Goal: Information Seeking & Learning: Find specific fact

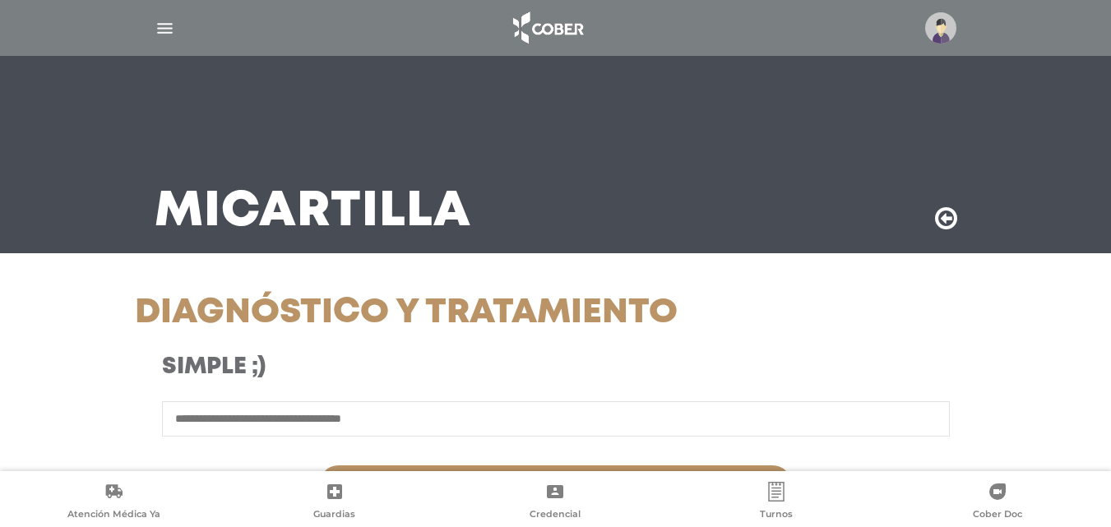
click at [163, 26] on img "button" at bounding box center [165, 28] width 21 height 21
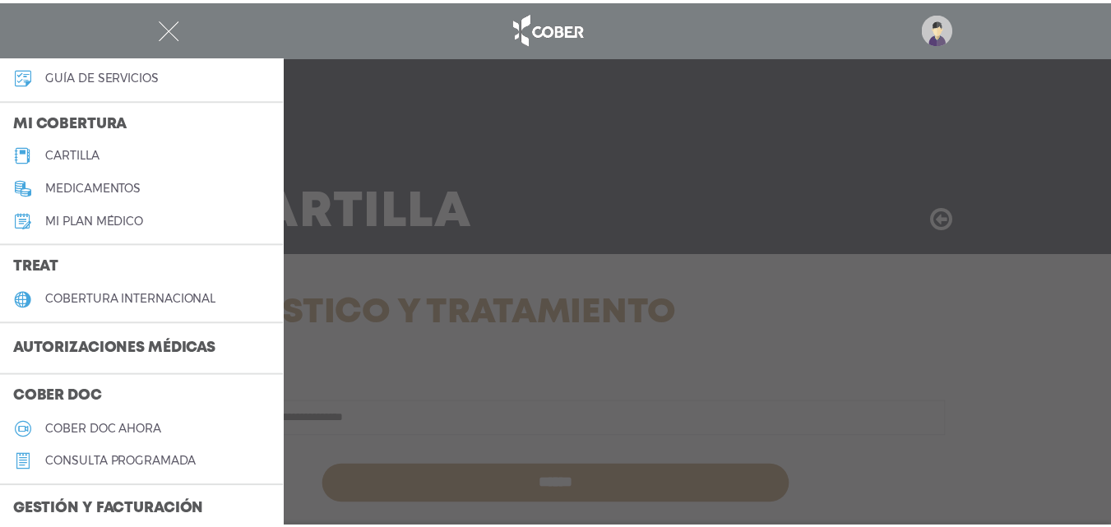
scroll to position [165, 0]
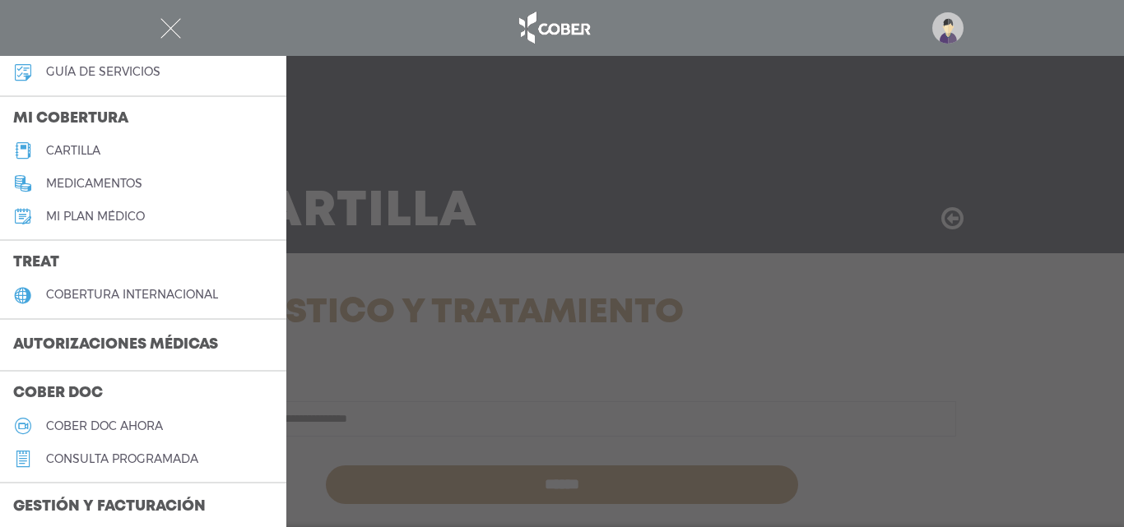
click at [192, 336] on h3 "Autorizaciones médicas" at bounding box center [115, 345] width 231 height 31
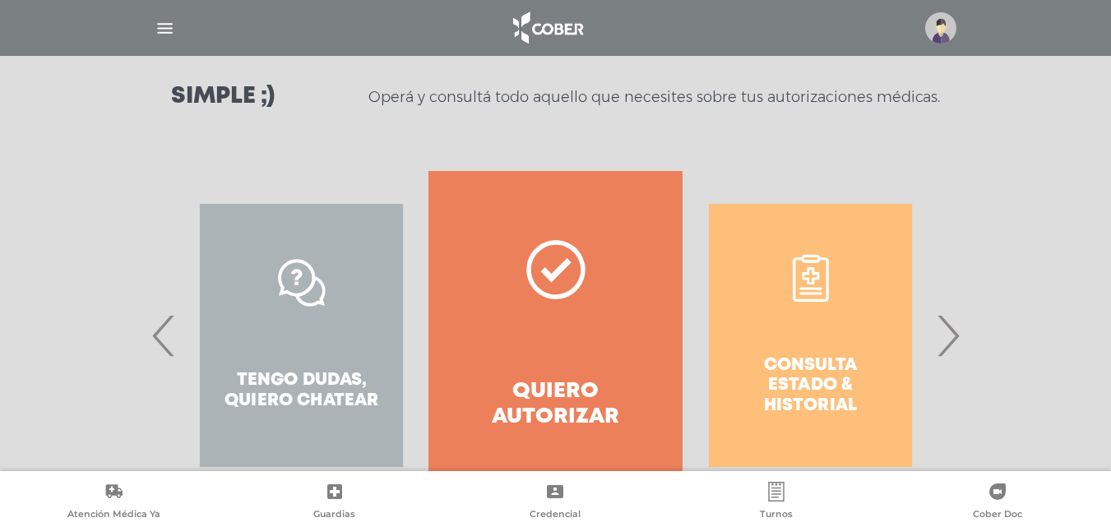
scroll to position [299, 0]
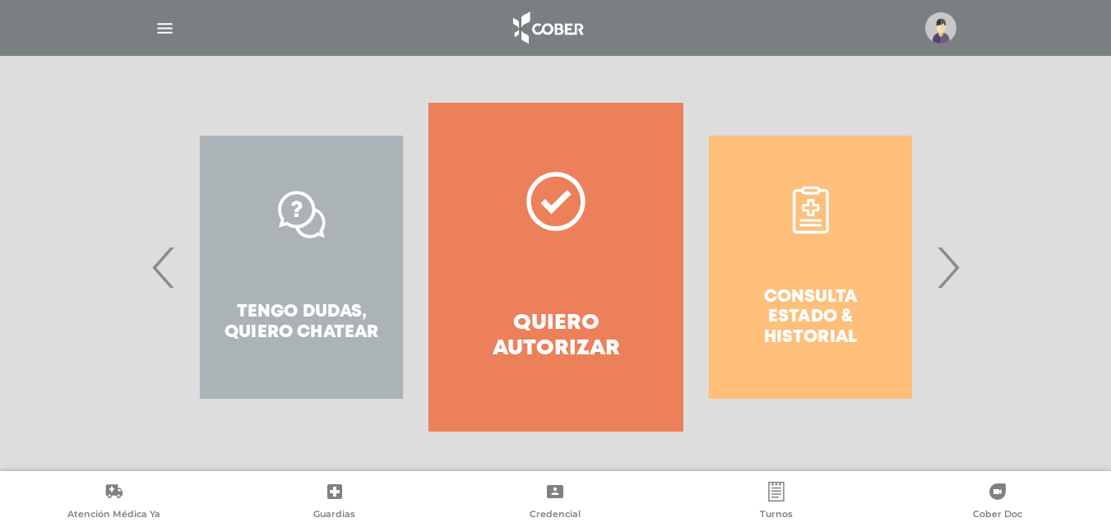
click at [954, 275] on span "›" at bounding box center [948, 267] width 32 height 89
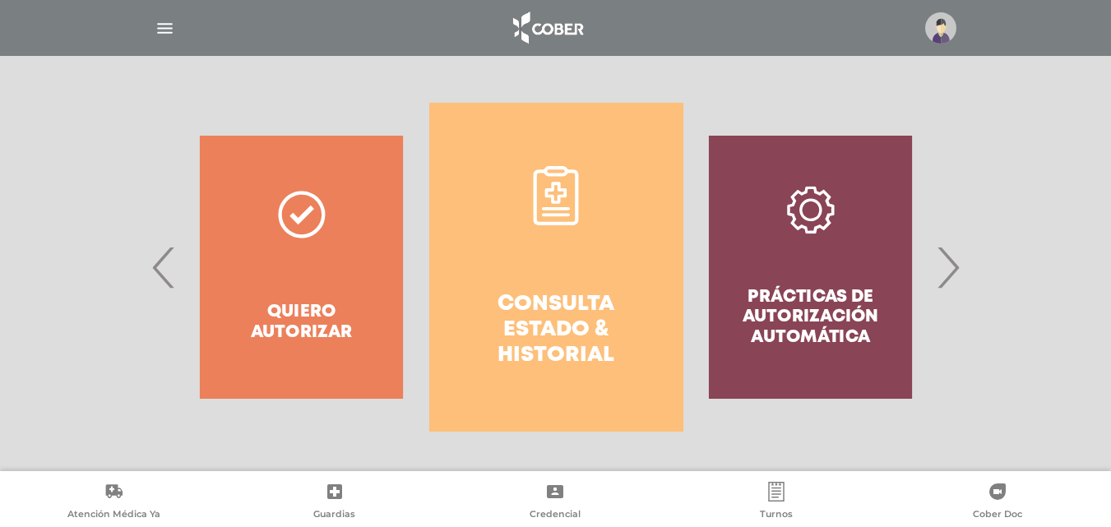
click at [579, 254] on link "Consulta estado & historial" at bounding box center [556, 267] width 254 height 329
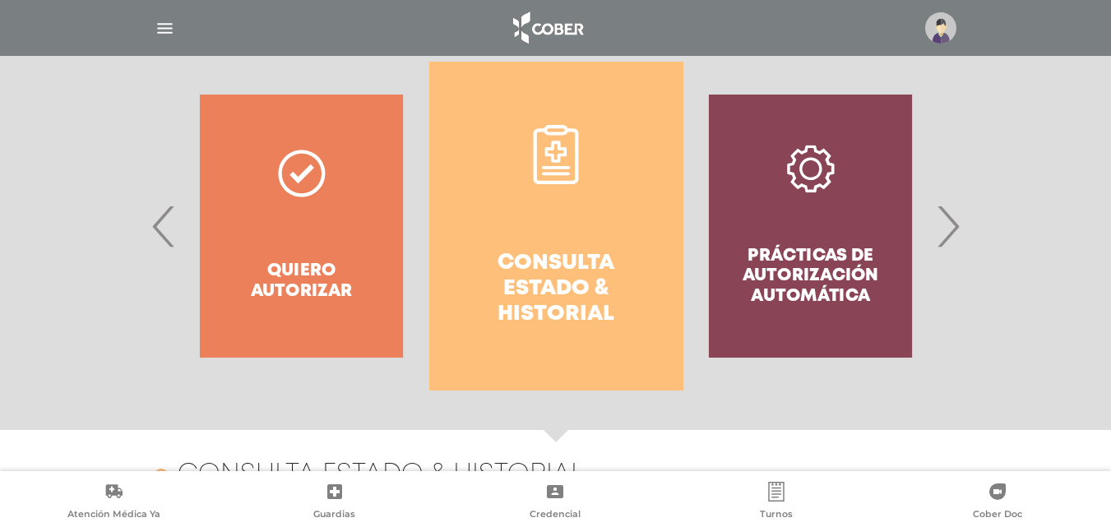
scroll to position [319, 0]
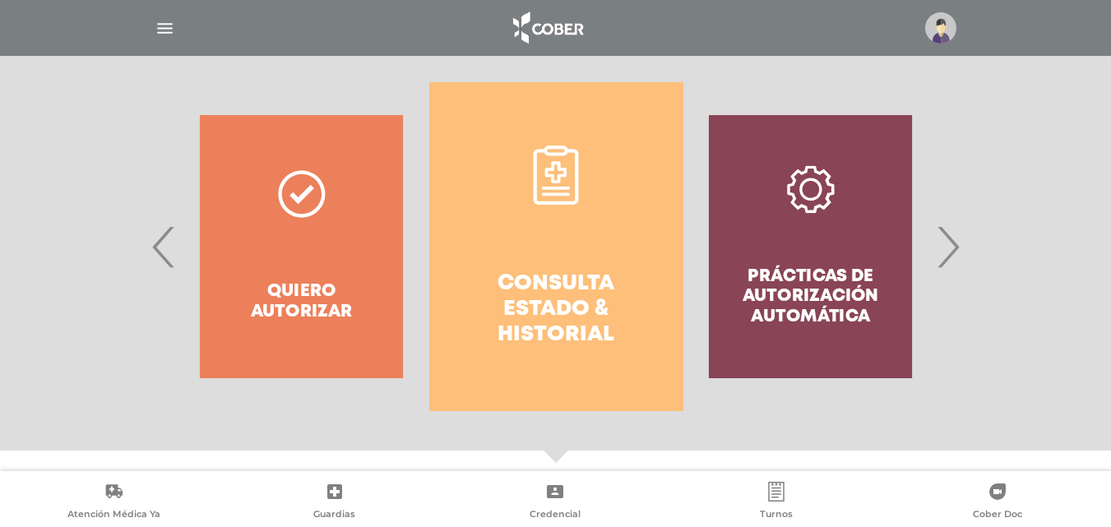
click at [164, 23] on img "button" at bounding box center [165, 28] width 21 height 21
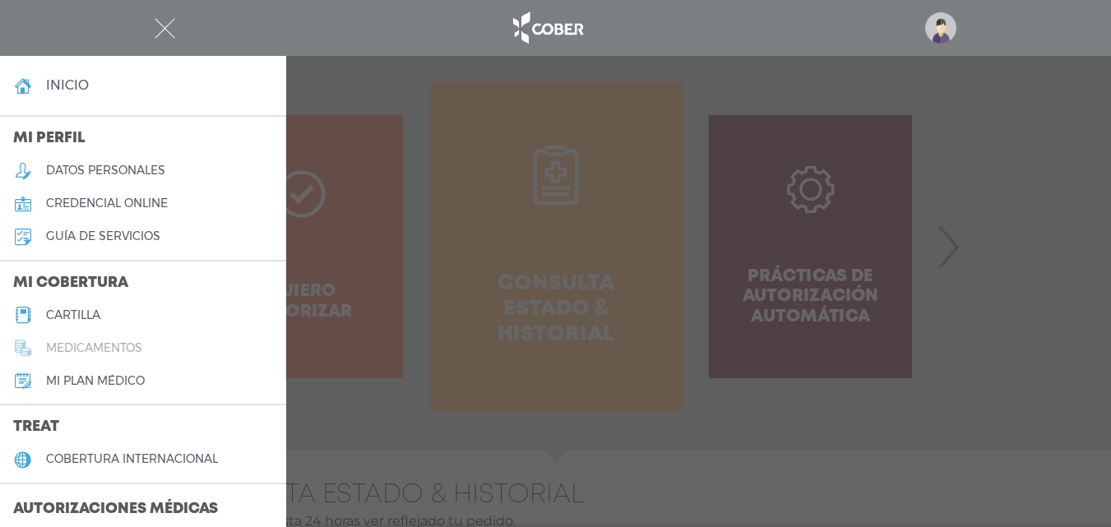
click at [142, 341] on h5 "medicamentos" at bounding box center [94, 348] width 96 height 14
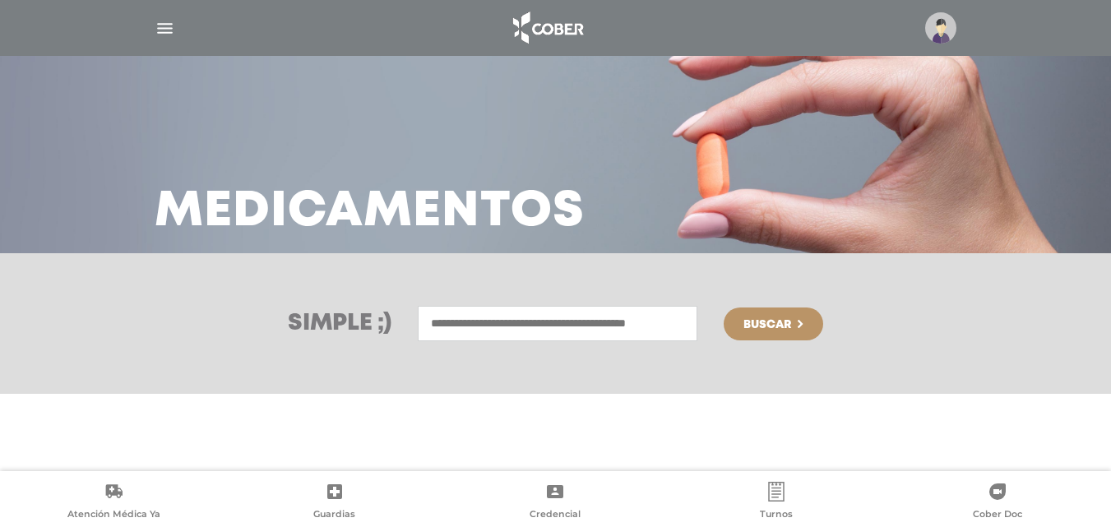
click at [512, 318] on input "text" at bounding box center [558, 323] width 280 height 35
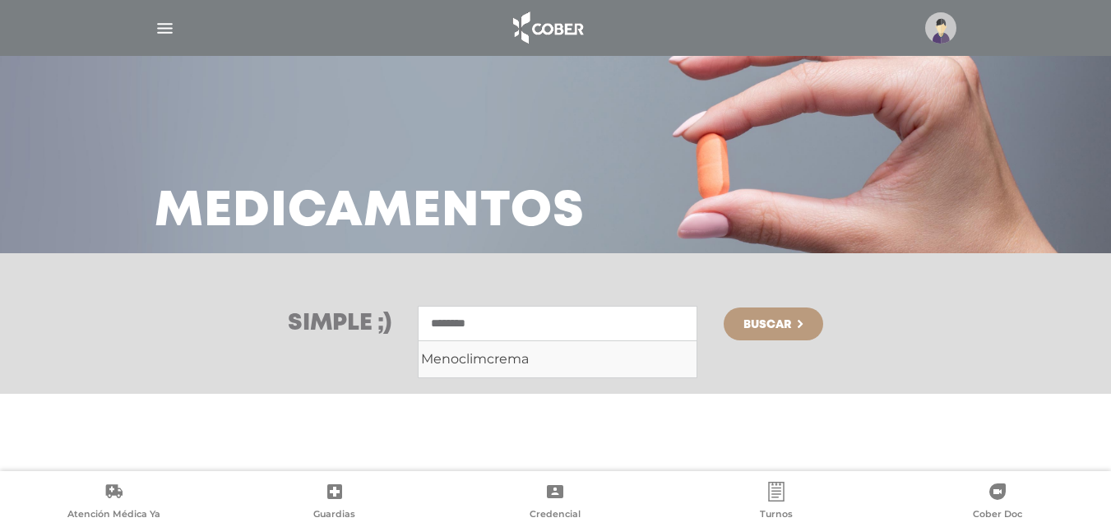
type input "********"
click at [763, 327] on span "Buscar" at bounding box center [768, 325] width 48 height 12
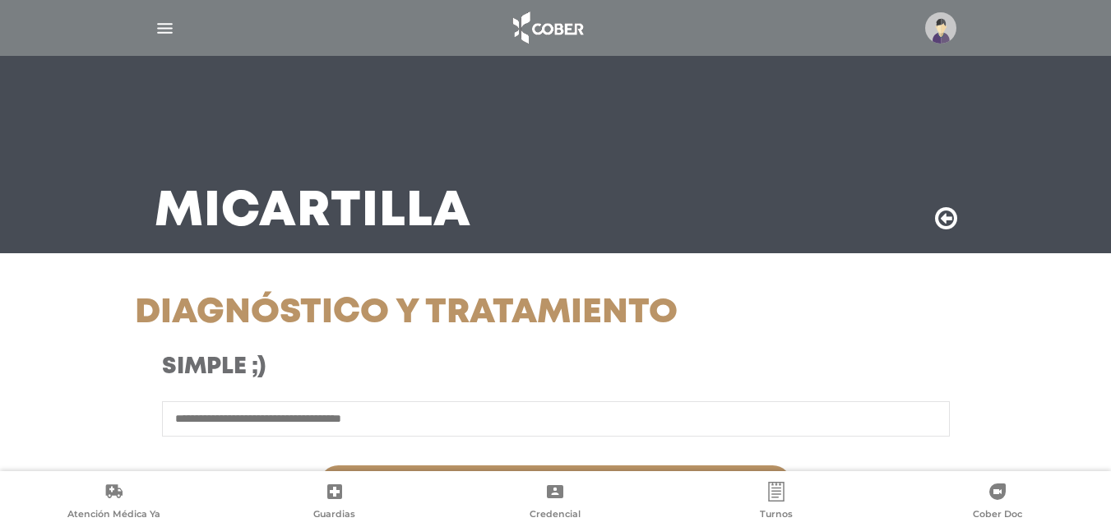
click at [168, 23] on img "button" at bounding box center [165, 28] width 21 height 21
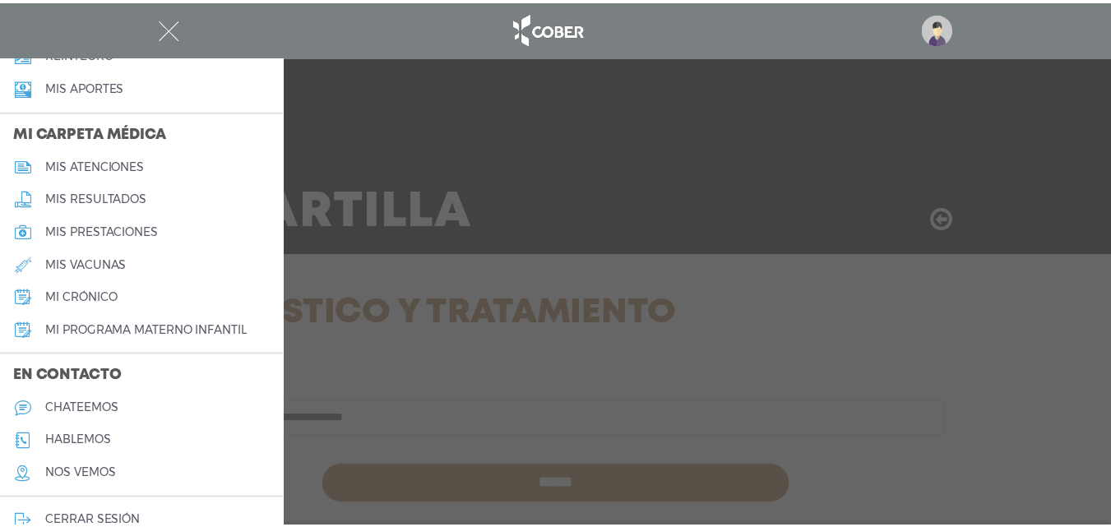
scroll to position [742, 0]
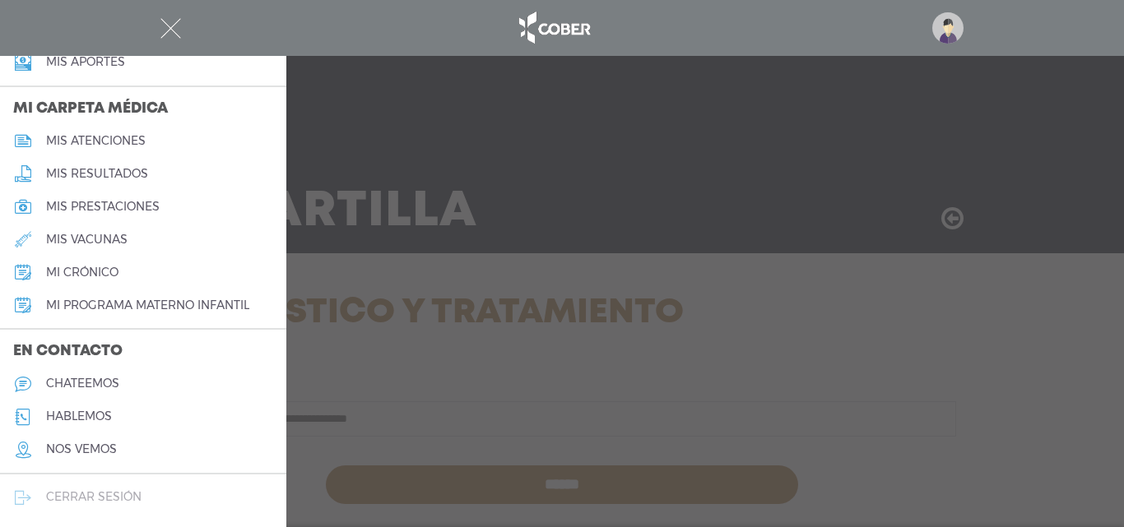
click at [117, 487] on link "cerrar sesión" at bounding box center [143, 497] width 286 height 33
